Goal: Task Accomplishment & Management: Use online tool/utility

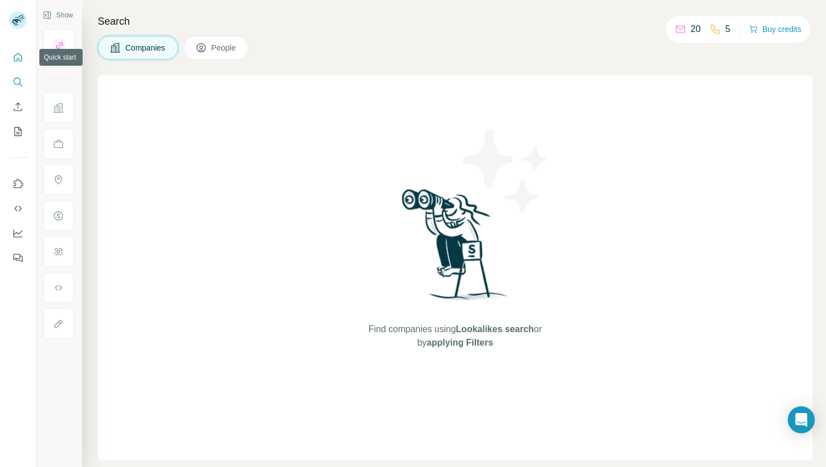
click at [19, 65] on button "Quick start" at bounding box center [18, 57] width 18 height 20
click at [19, 62] on icon "Quick start" at bounding box center [17, 57] width 11 height 11
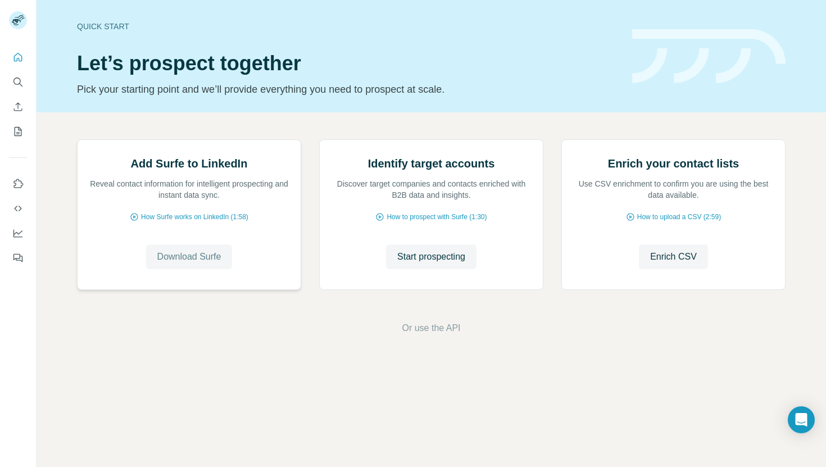
click at [198, 263] on span "Download Surfe" at bounding box center [189, 256] width 64 height 13
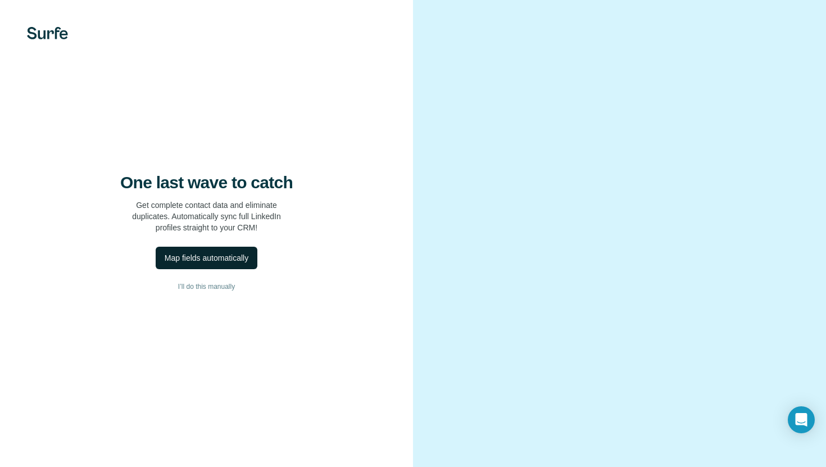
click at [239, 258] on div "Map fields automatically" at bounding box center [207, 257] width 84 height 11
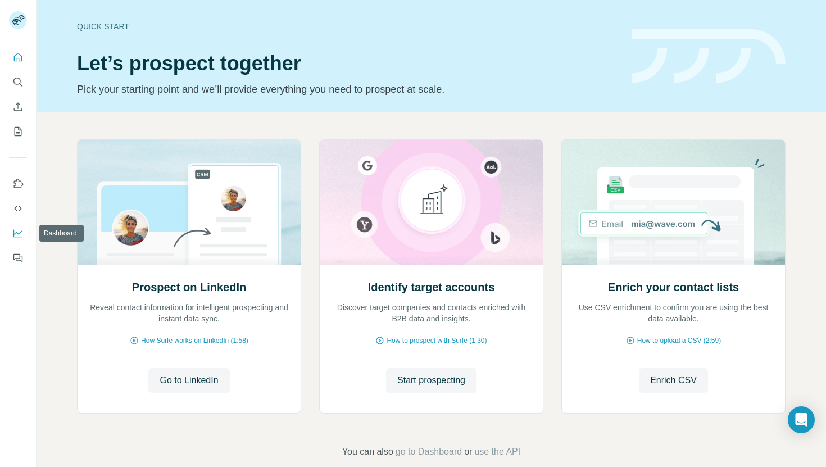
click at [19, 229] on icon "Dashboard" at bounding box center [17, 233] width 11 height 11
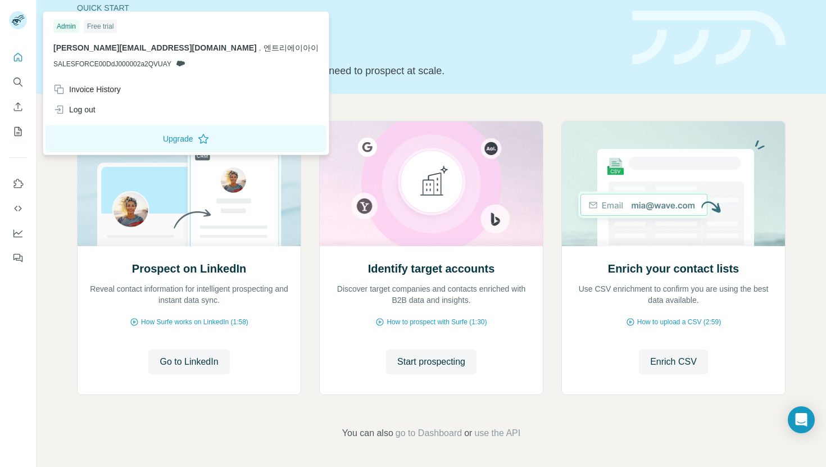
click at [19, 25] on rect at bounding box center [18, 20] width 18 height 18
click at [489, 56] on div "Quick start Let’s prospect together Pick your starting point and we’ll provide …" at bounding box center [348, 38] width 542 height 82
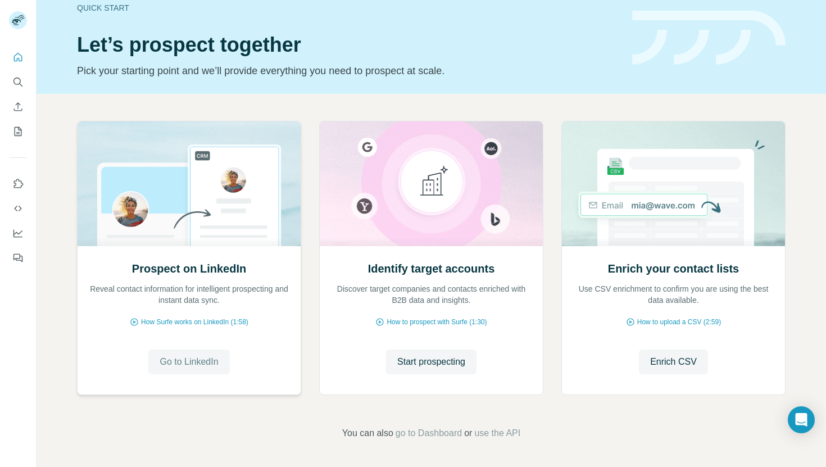
click at [206, 365] on span "Go to LinkedIn" at bounding box center [189, 361] width 58 height 13
